Goal: Answer question/provide support: Ask a question

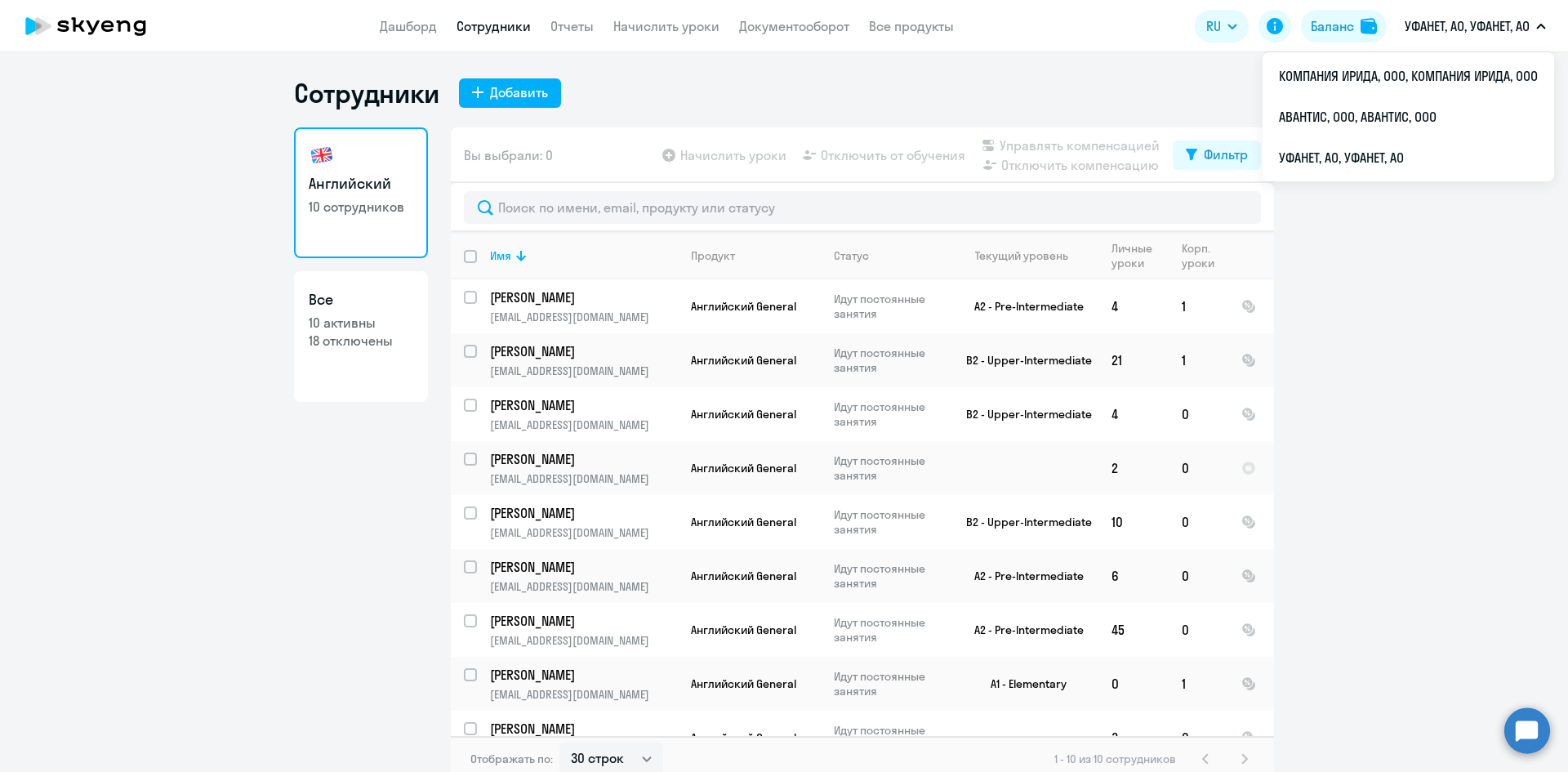
select select "30"
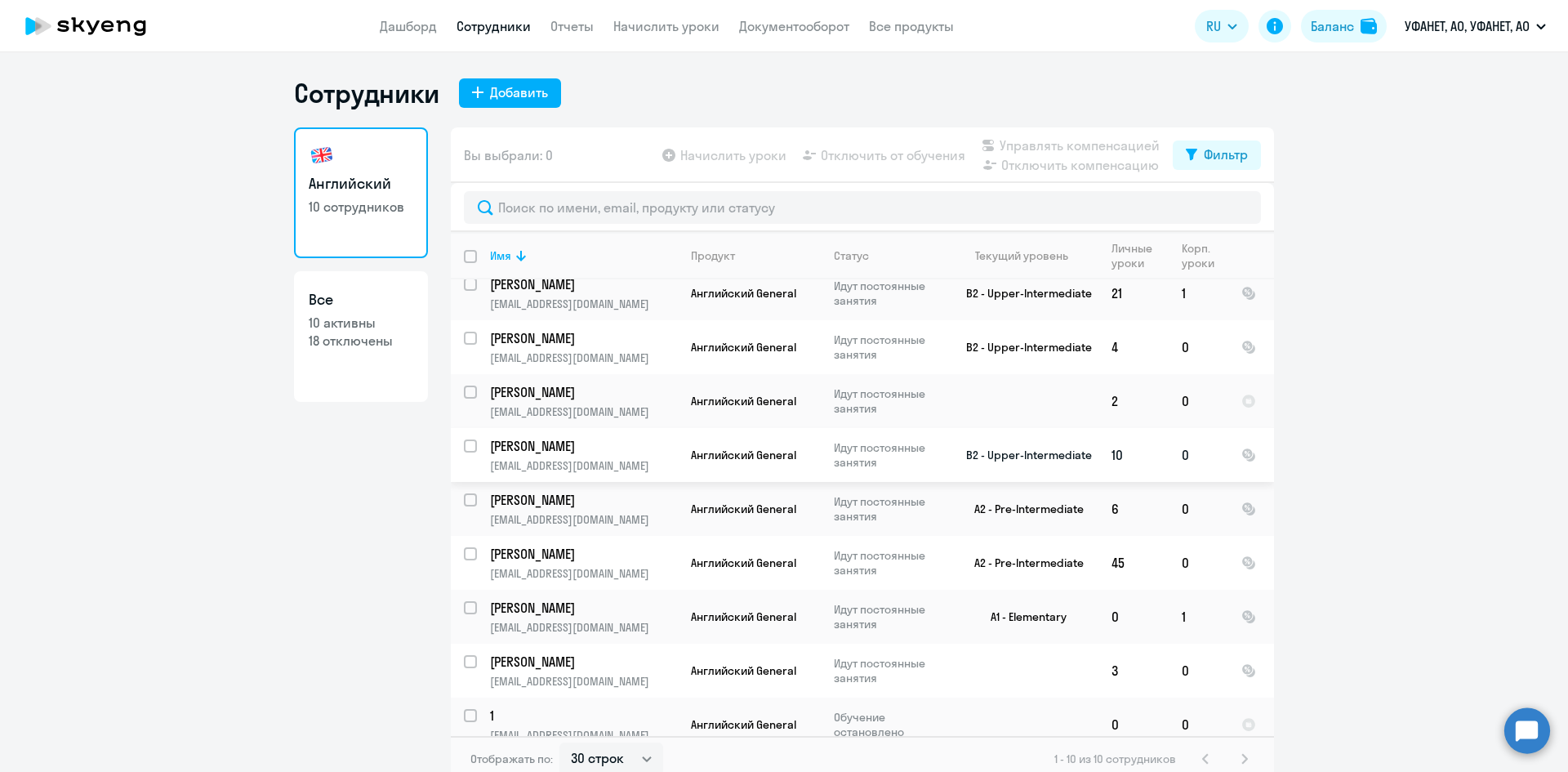
scroll to position [82, 0]
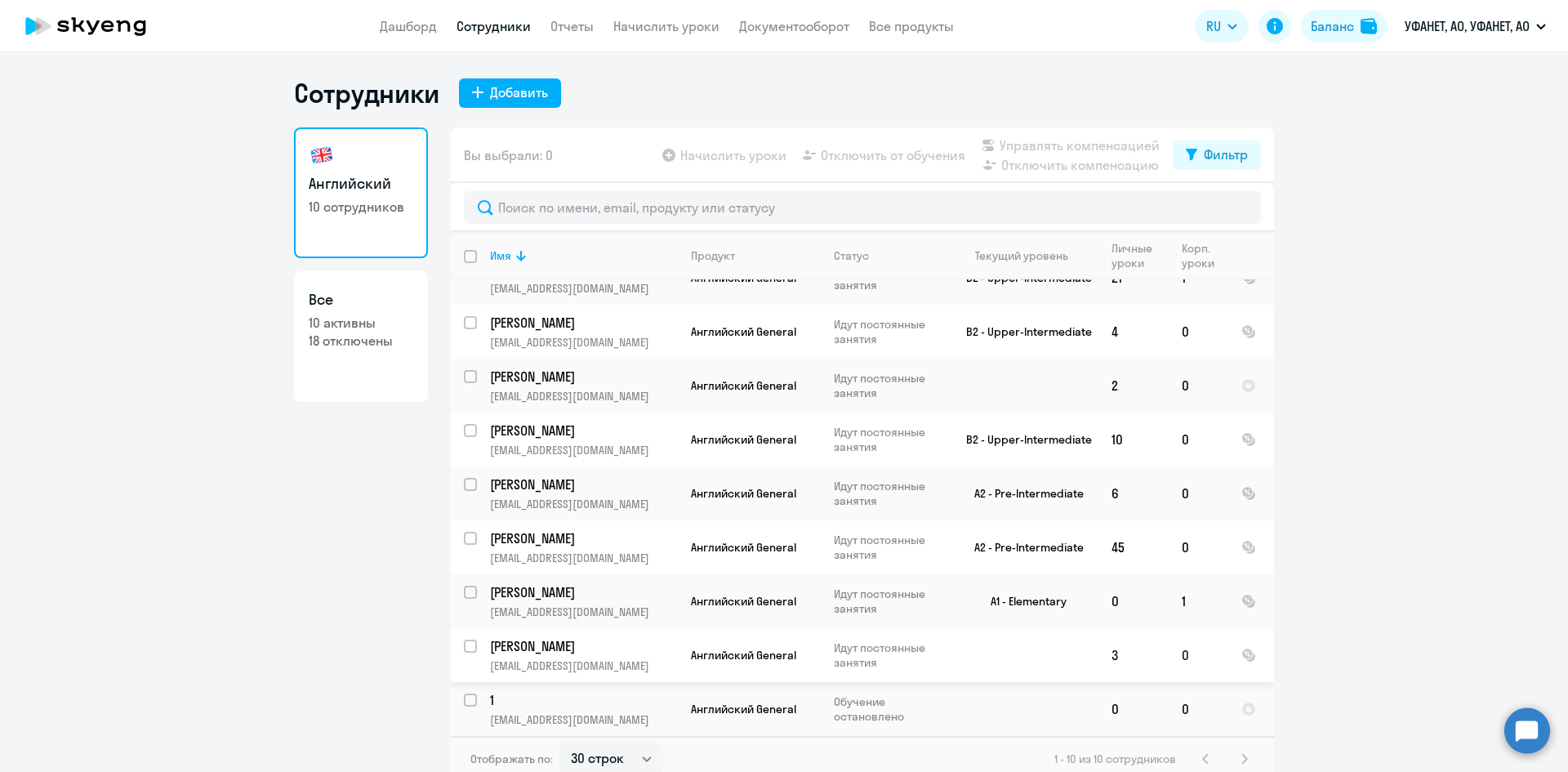
click at [548, 653] on p "[PERSON_NAME]" at bounding box center [582, 647] width 185 height 18
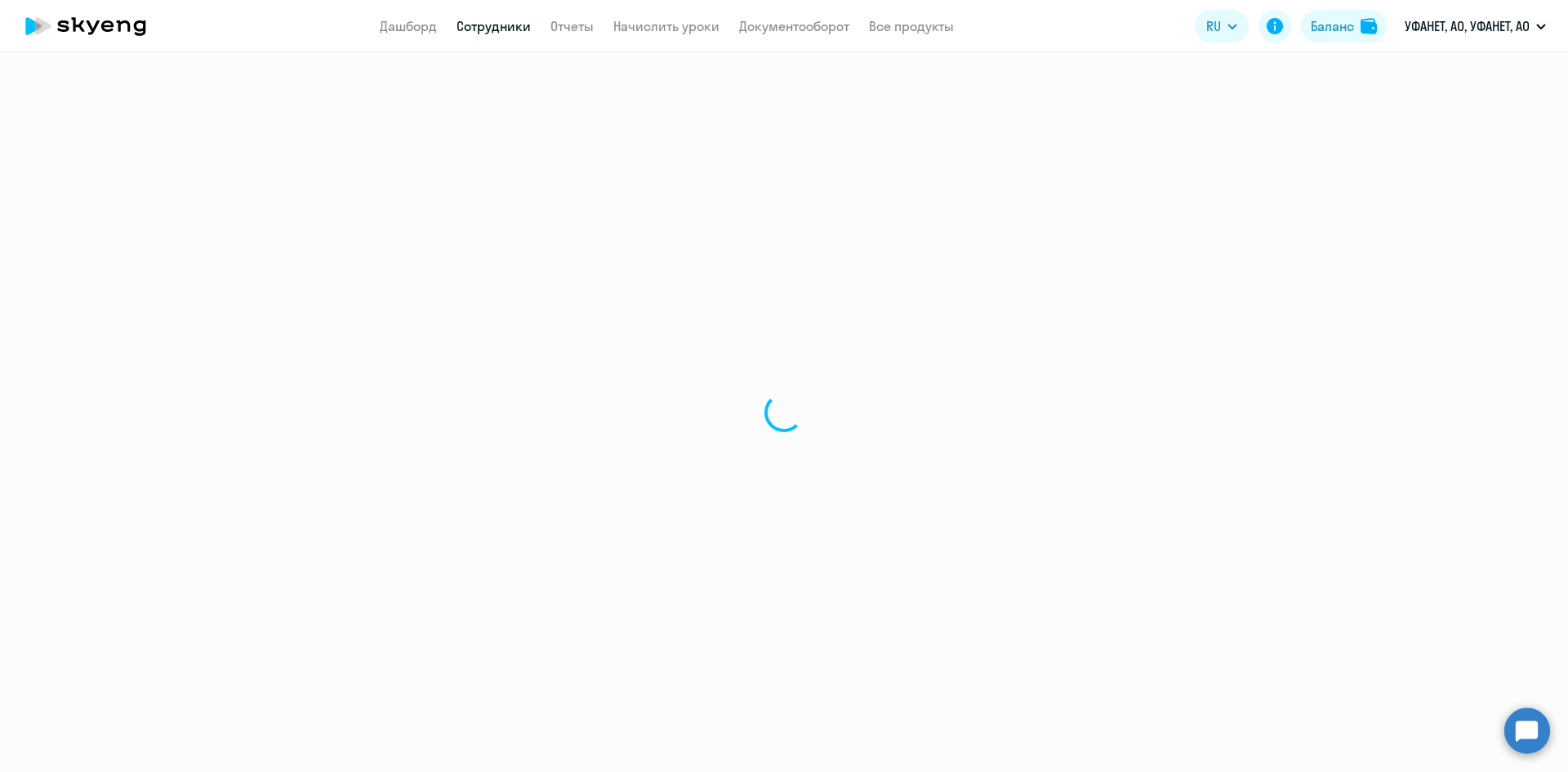
select select "english"
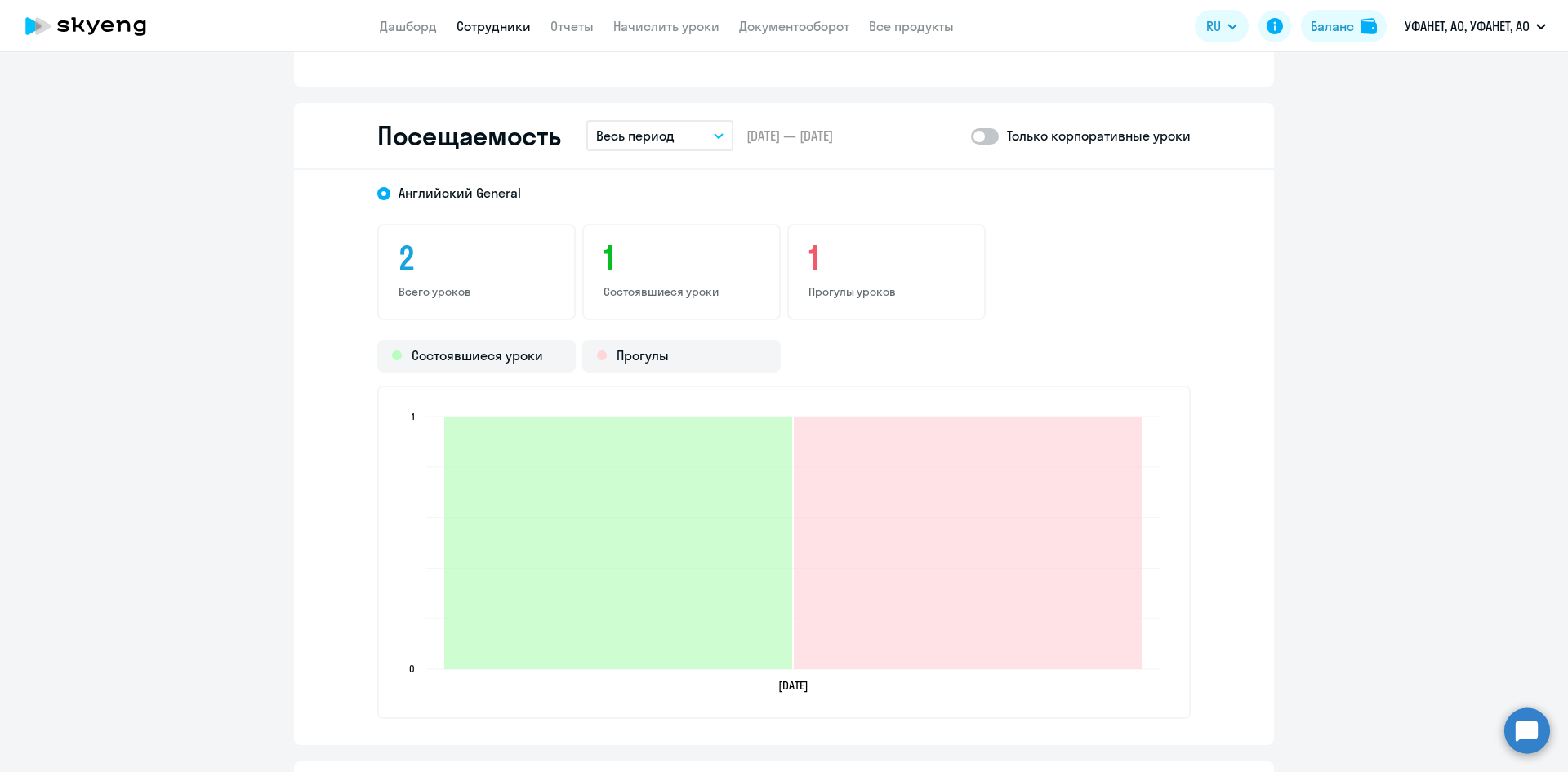
scroll to position [1716, 0]
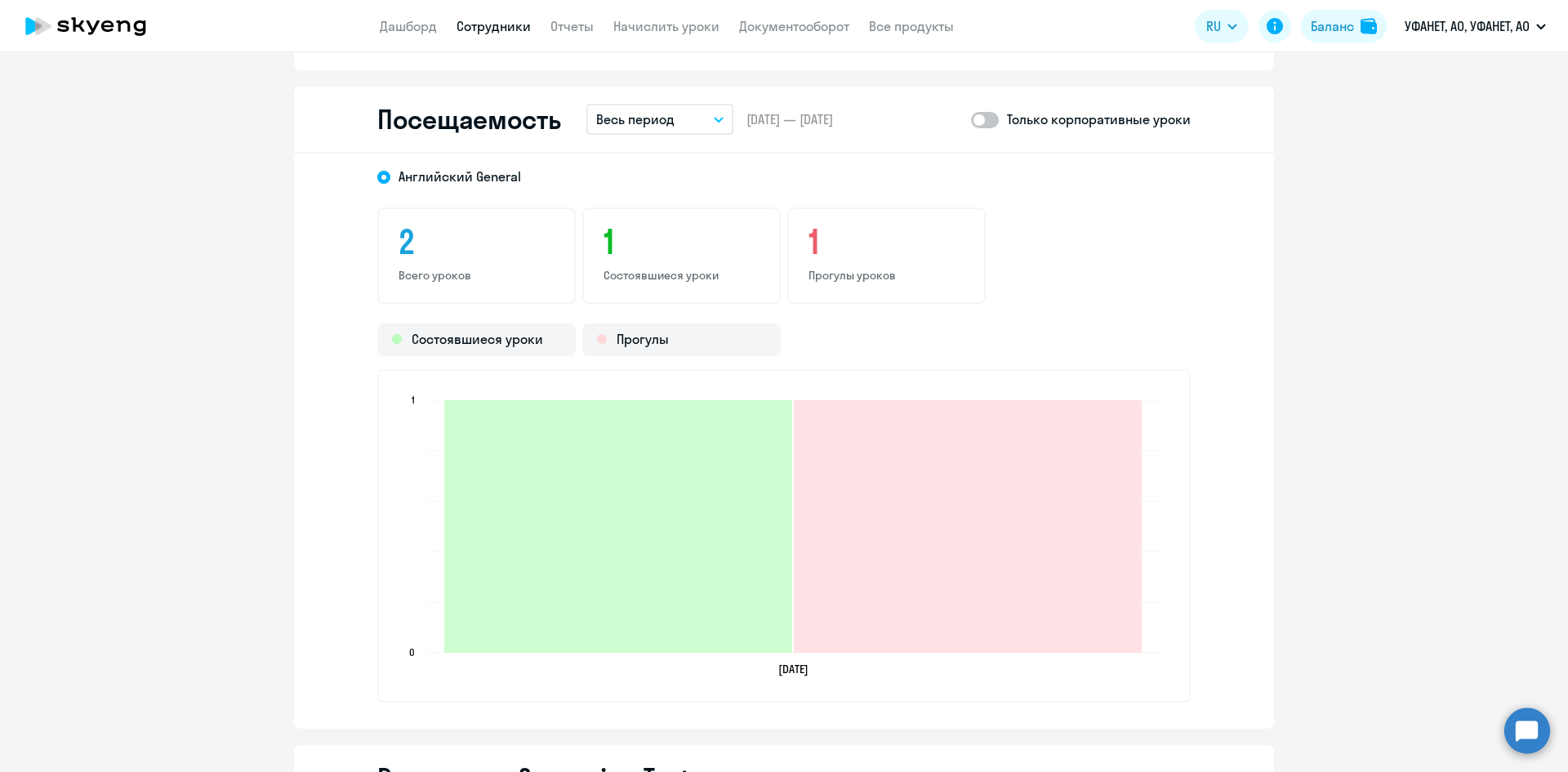
click at [979, 121] on span at bounding box center [985, 120] width 27 height 16
click at [971, 120] on input "checkbox" at bounding box center [970, 119] width 1 height 1
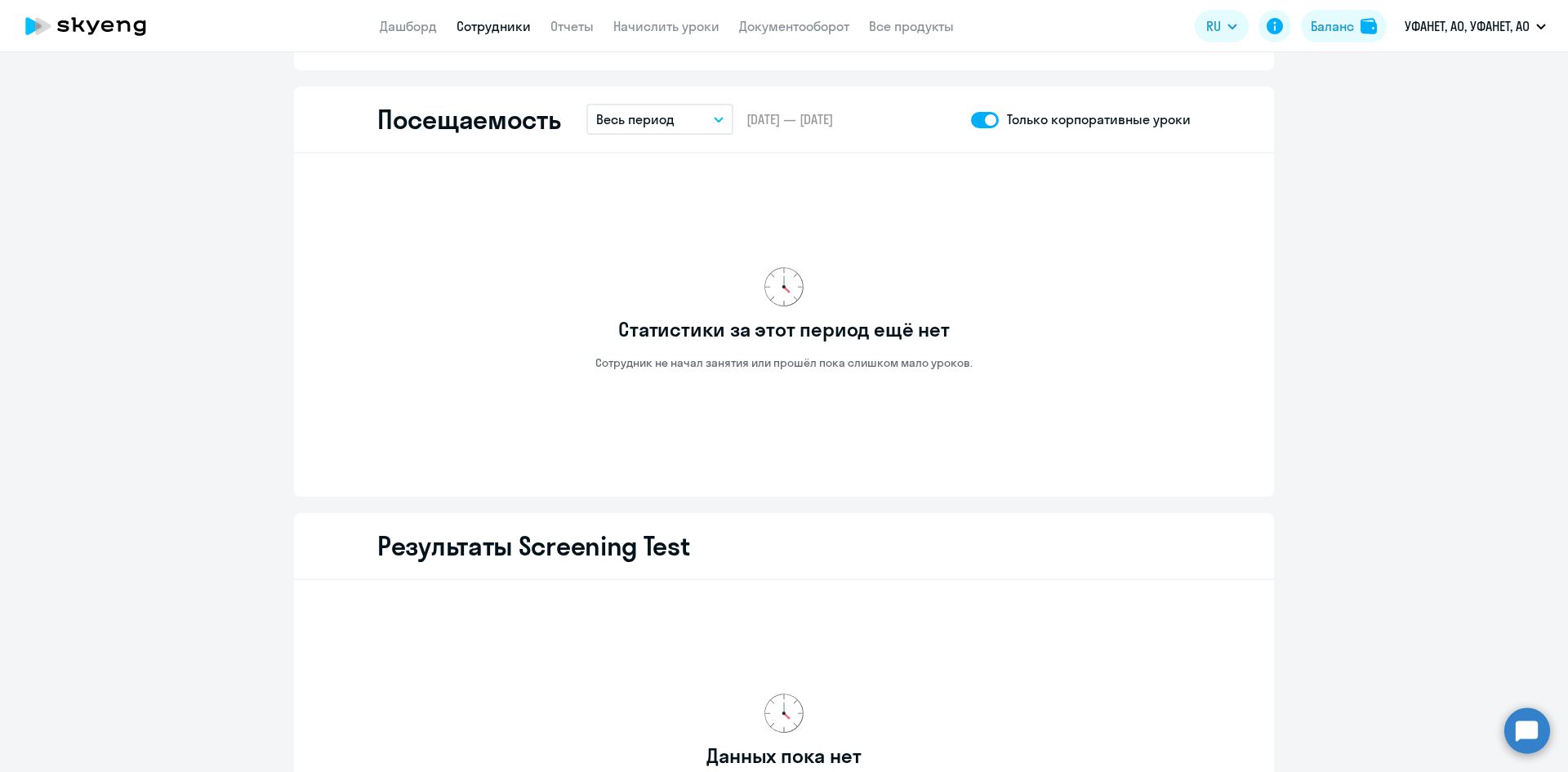
click at [977, 123] on span at bounding box center [985, 120] width 27 height 16
click at [971, 120] on input "checkbox" at bounding box center [970, 119] width 1 height 1
checkbox input "false"
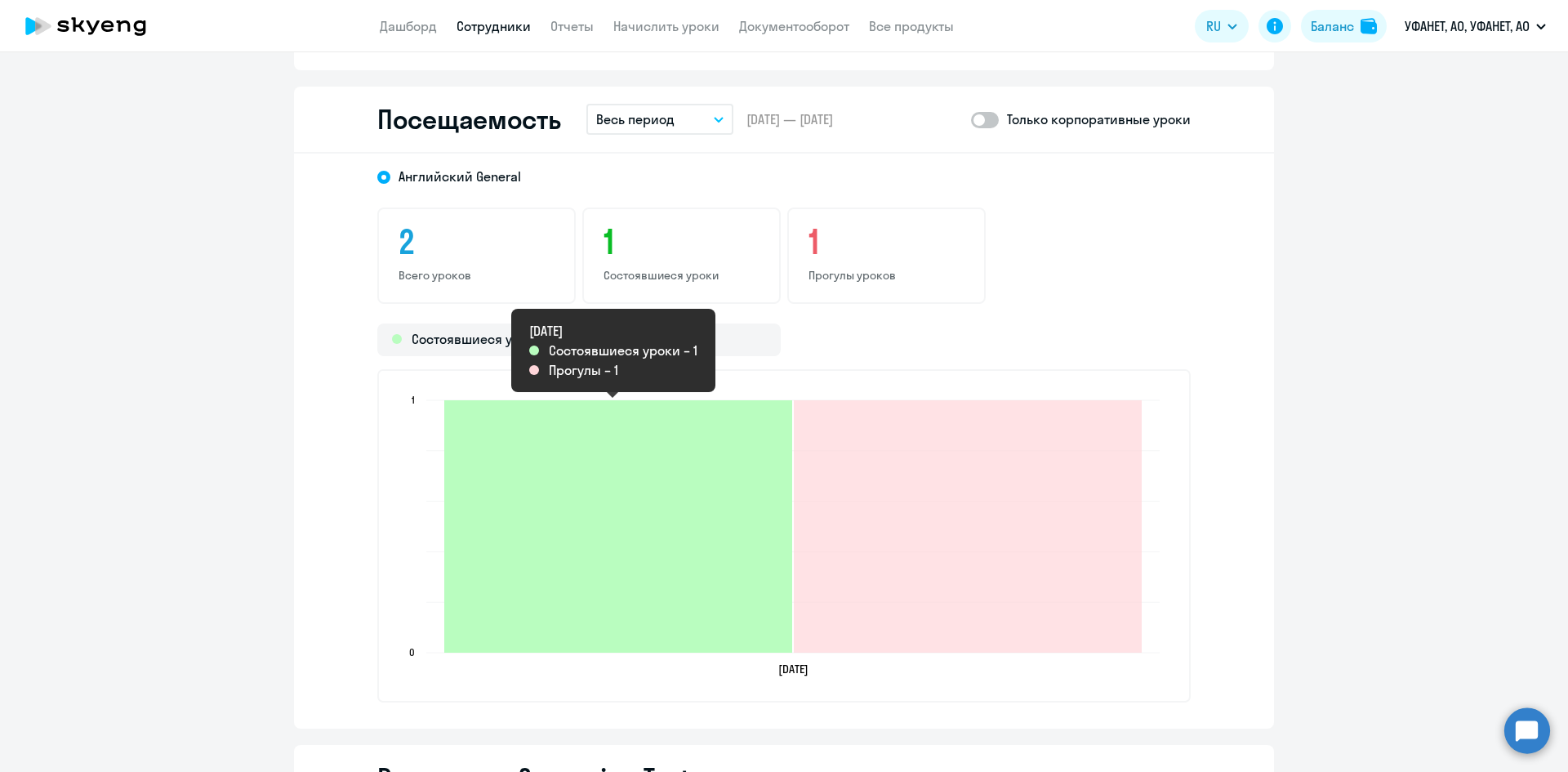
click at [631, 521] on icon "2025-09-17T19:00:00.000Z Состоявшиеся уроки 1" at bounding box center [618, 527] width 348 height 252
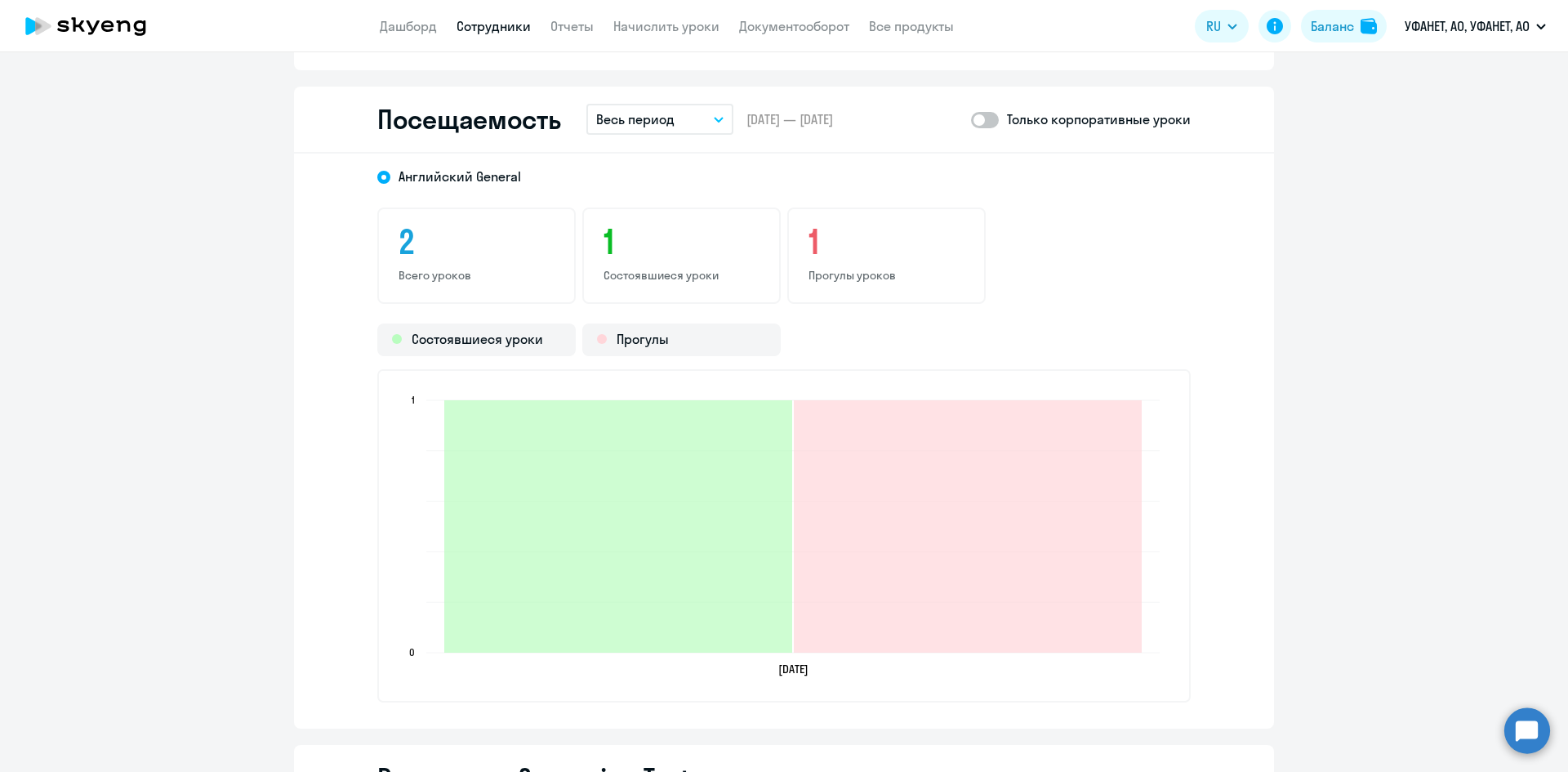
click at [502, 264] on div "2 Всего уроков" at bounding box center [476, 255] width 198 height 96
click at [1531, 727] on circle at bounding box center [1528, 731] width 46 height 46
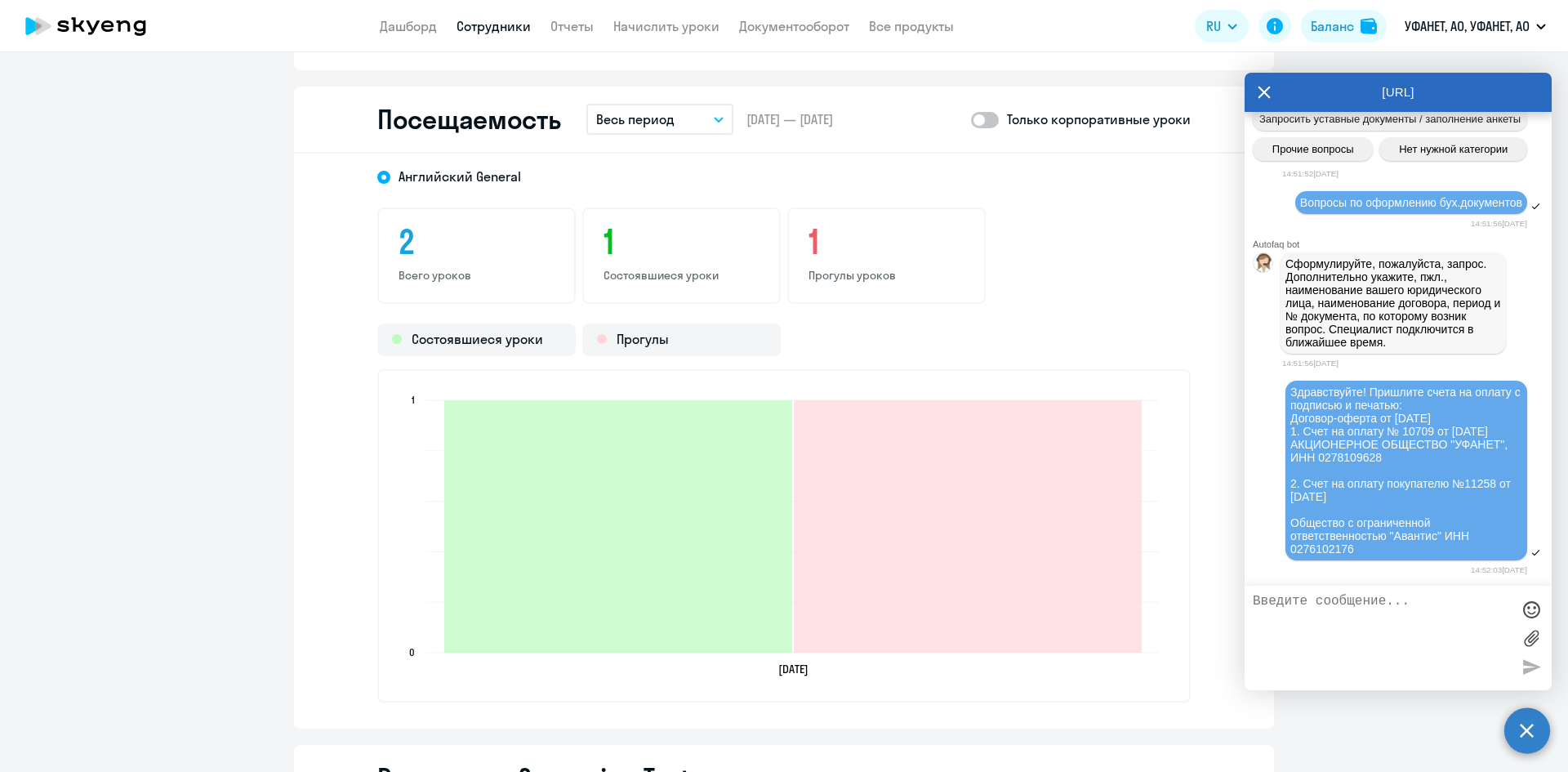
scroll to position [7528, 0]
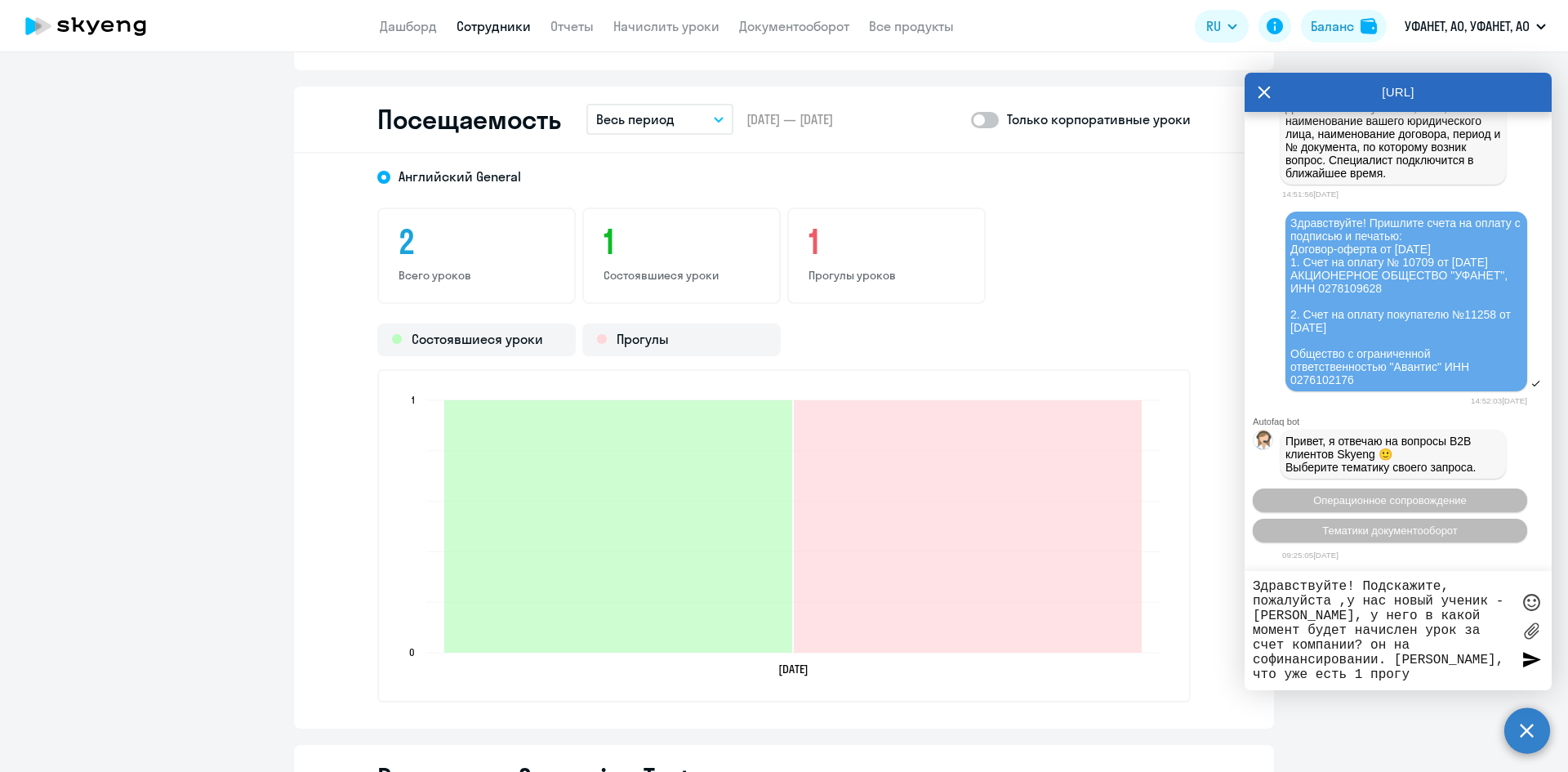
type textarea "Здравствуйте! Подскажите, пожалуйста ,у нас новый ученик - [PERSON_NAME], у нег…"
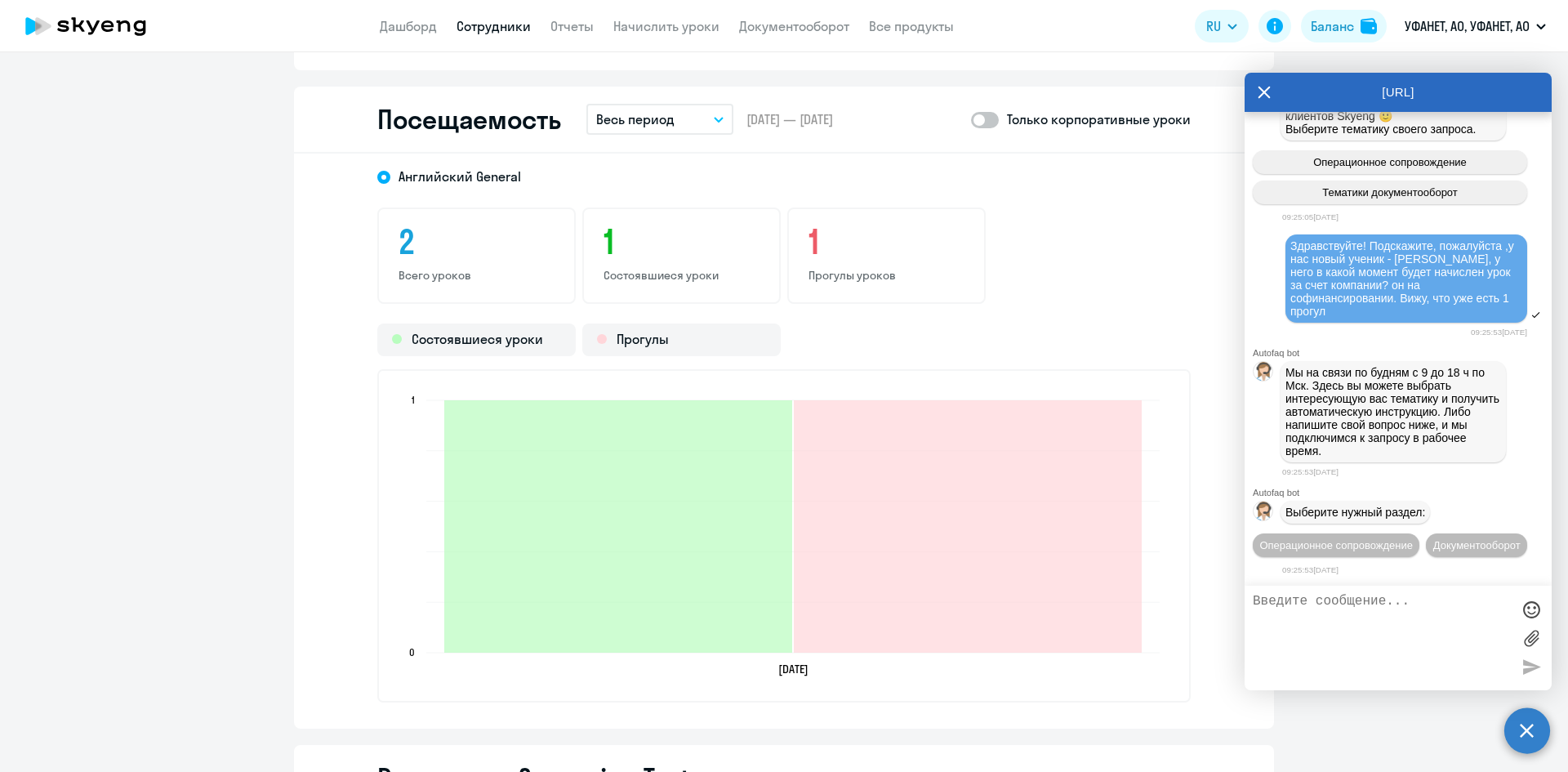
scroll to position [7911, 0]
